Goal: Navigation & Orientation: Understand site structure

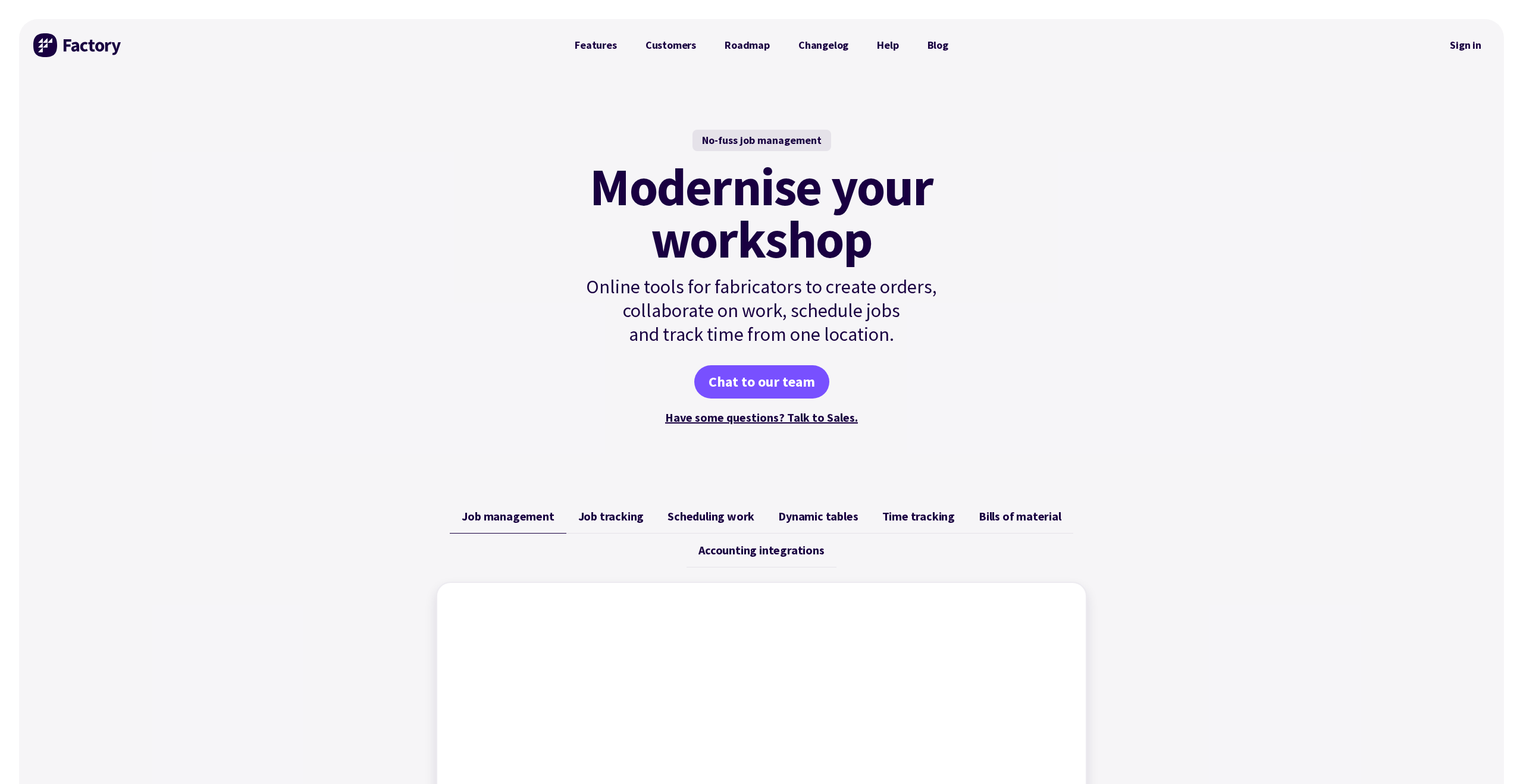
scroll to position [129, 0]
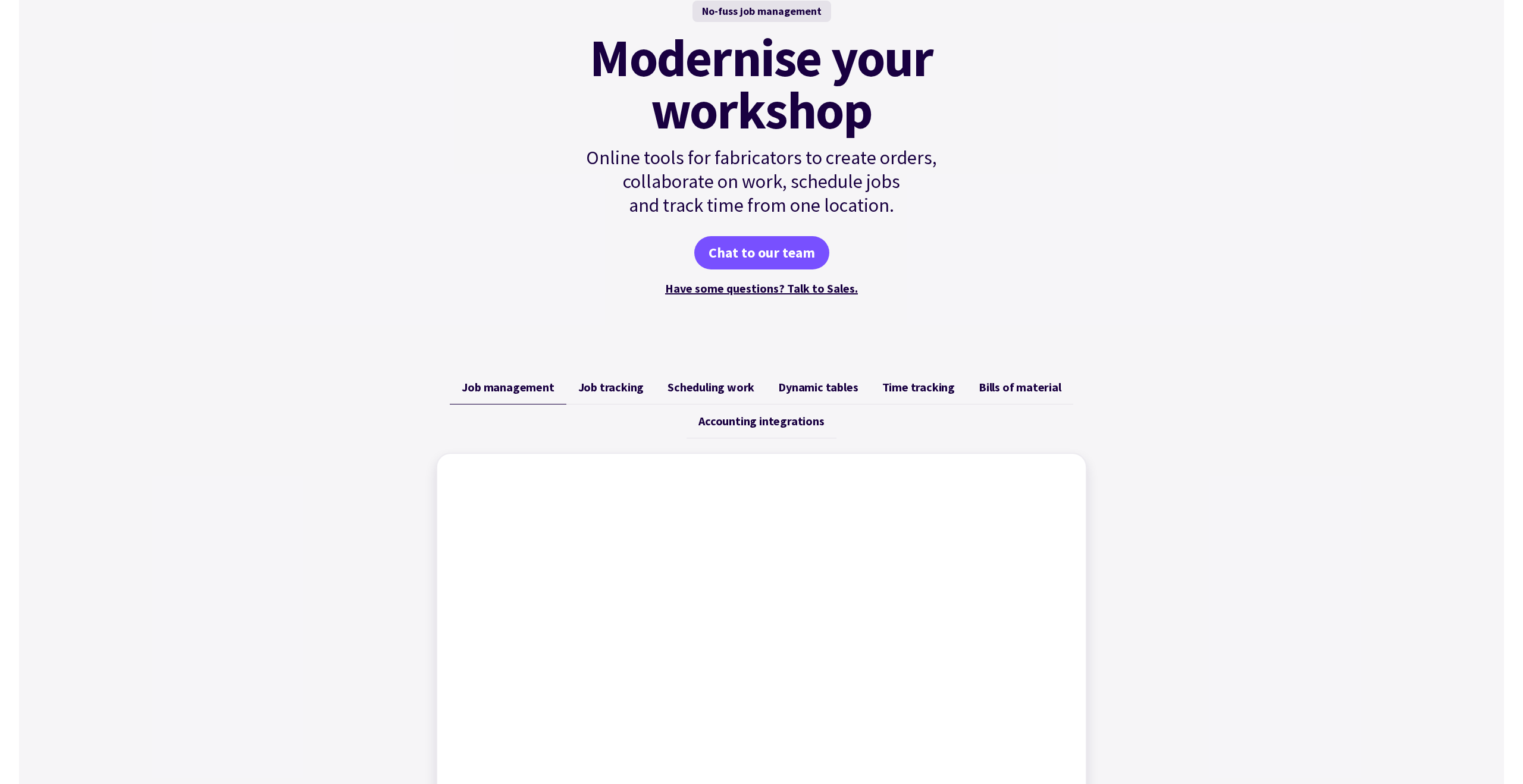
click at [599, 392] on span "Job tracking" at bounding box center [611, 387] width 66 height 14
click at [702, 401] on link "Scheduling work" at bounding box center [711, 388] width 111 height 34
click at [805, 373] on link "Dynamic tables" at bounding box center [818, 388] width 104 height 34
click at [861, 399] on link "Dynamic tables" at bounding box center [818, 388] width 104 height 34
click at [887, 401] on link "Time tracking" at bounding box center [918, 388] width 96 height 34
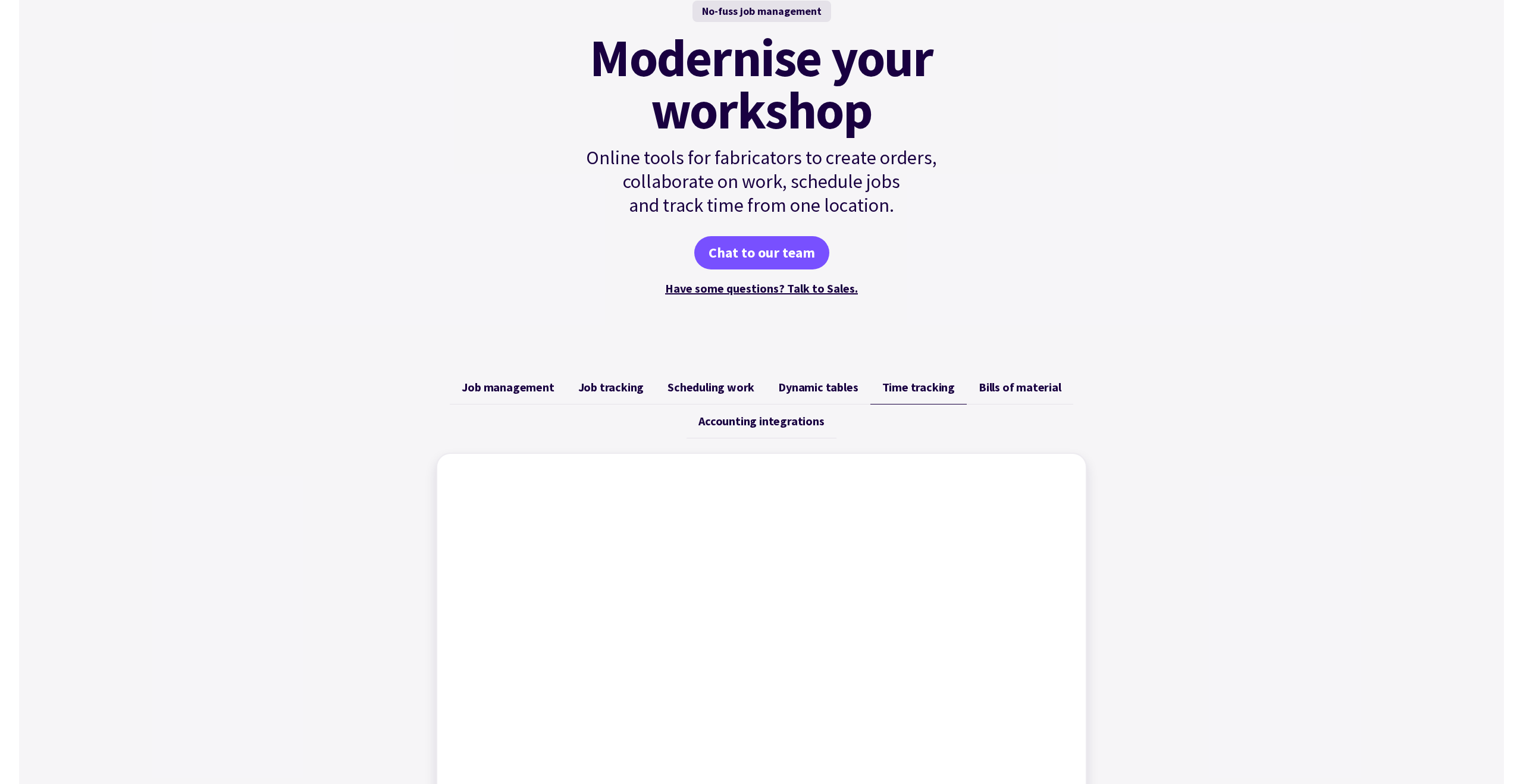
click at [1013, 387] on span "Bills of material" at bounding box center [1020, 387] width 83 height 14
click at [793, 417] on span "Accounting integrations" at bounding box center [762, 421] width 126 height 14
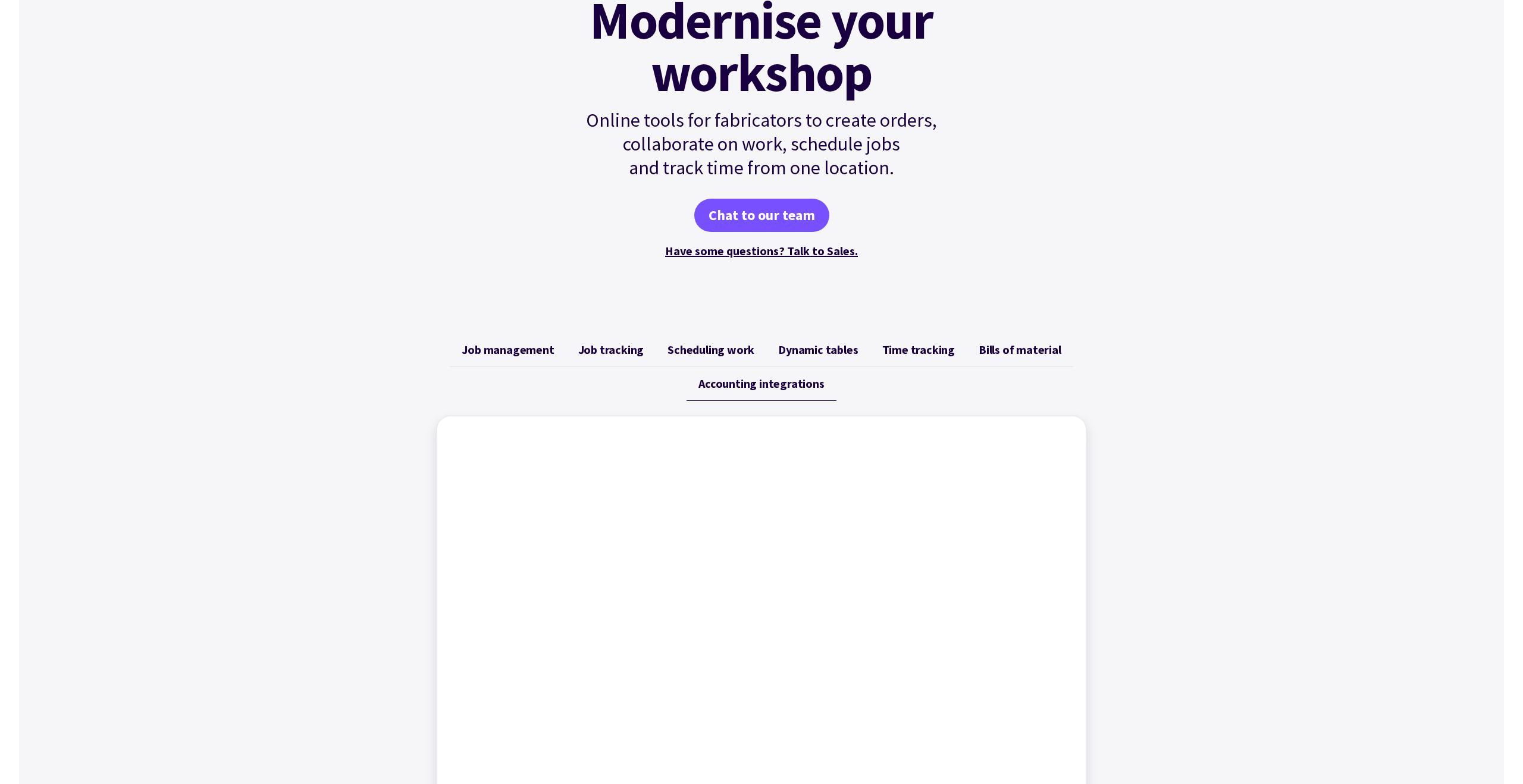
scroll to position [0, 0]
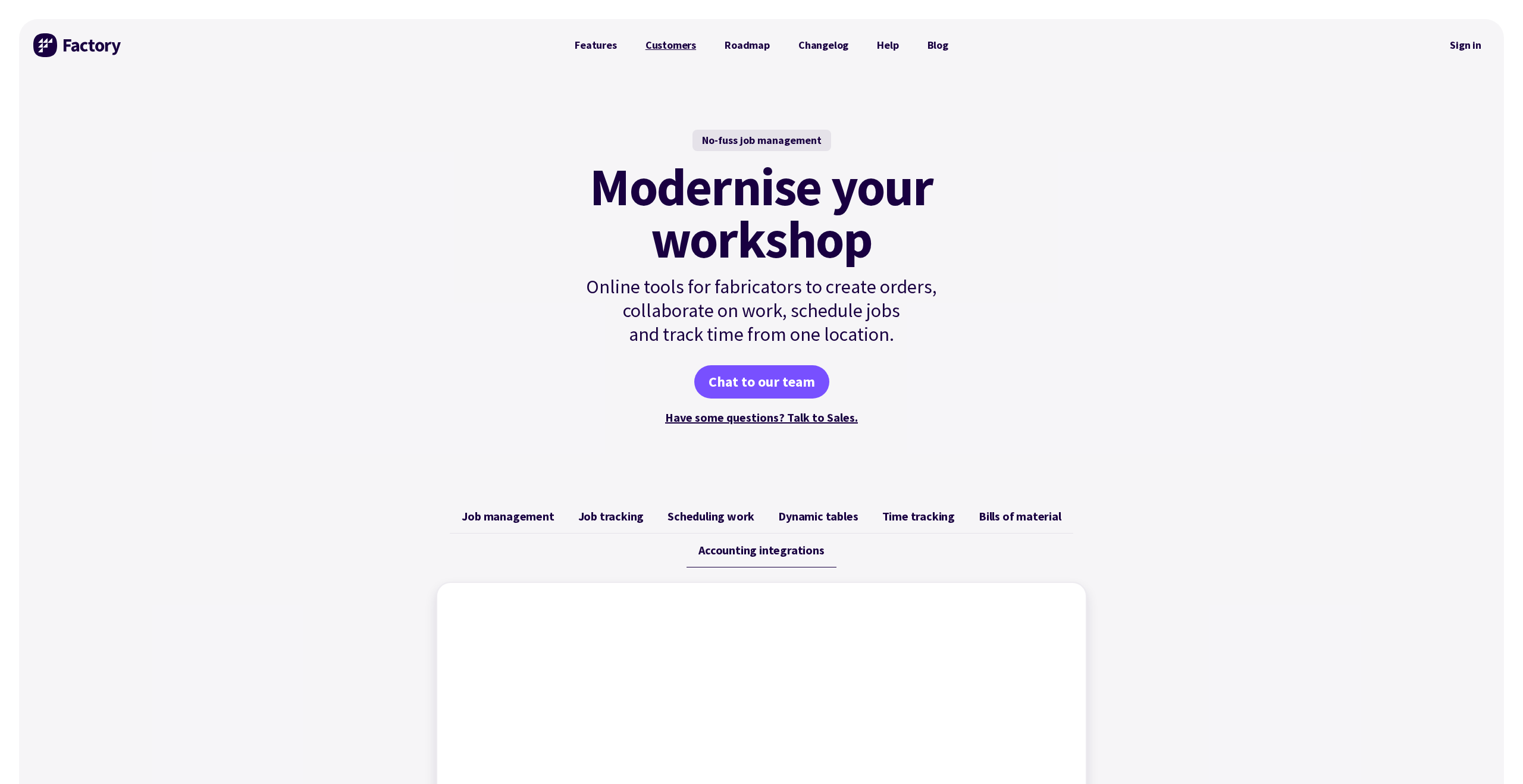
click at [684, 47] on link "Customers" at bounding box center [671, 45] width 79 height 24
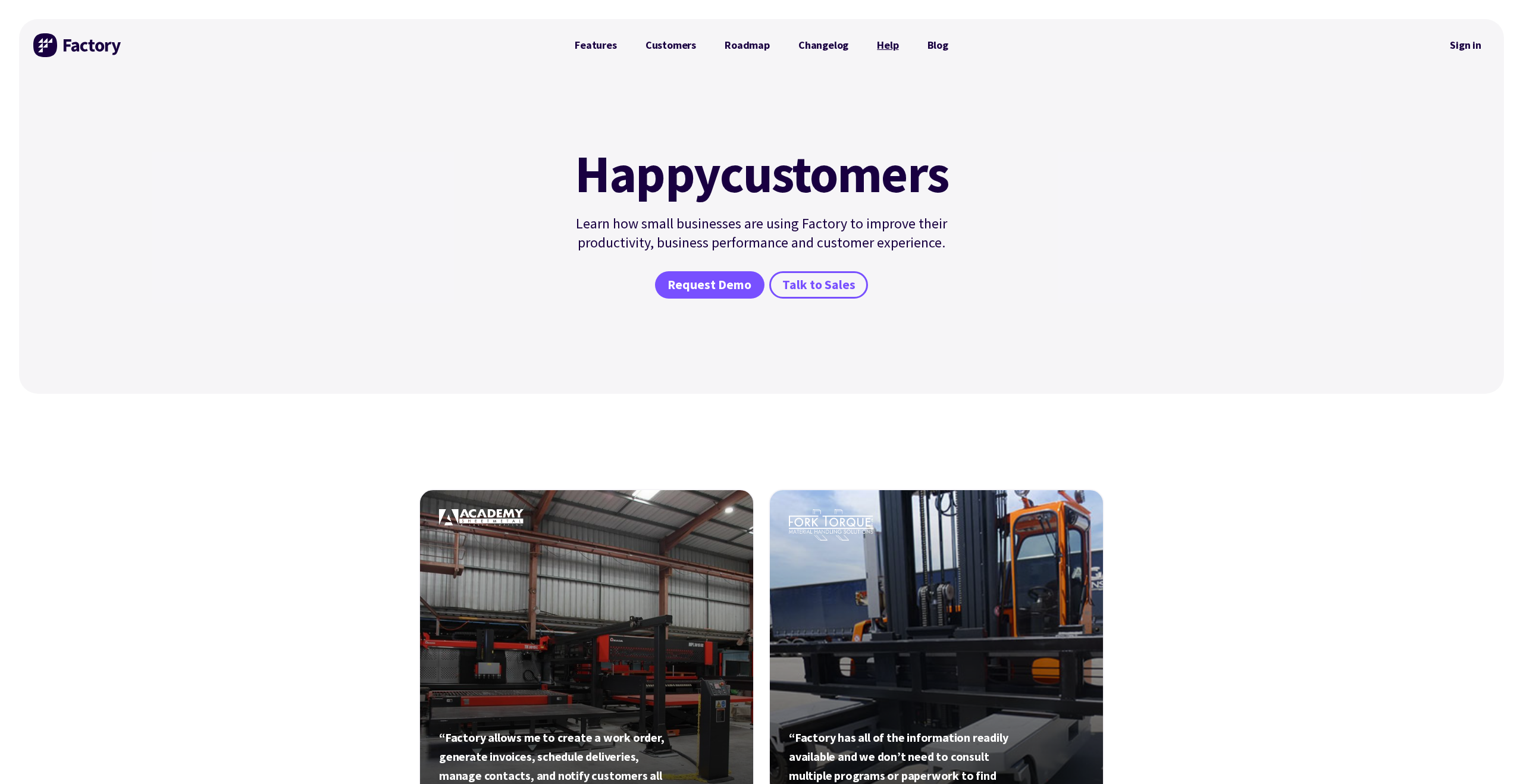
click at [892, 39] on link "Help" at bounding box center [888, 45] width 50 height 24
